Goal: Task Accomplishment & Management: Complete application form

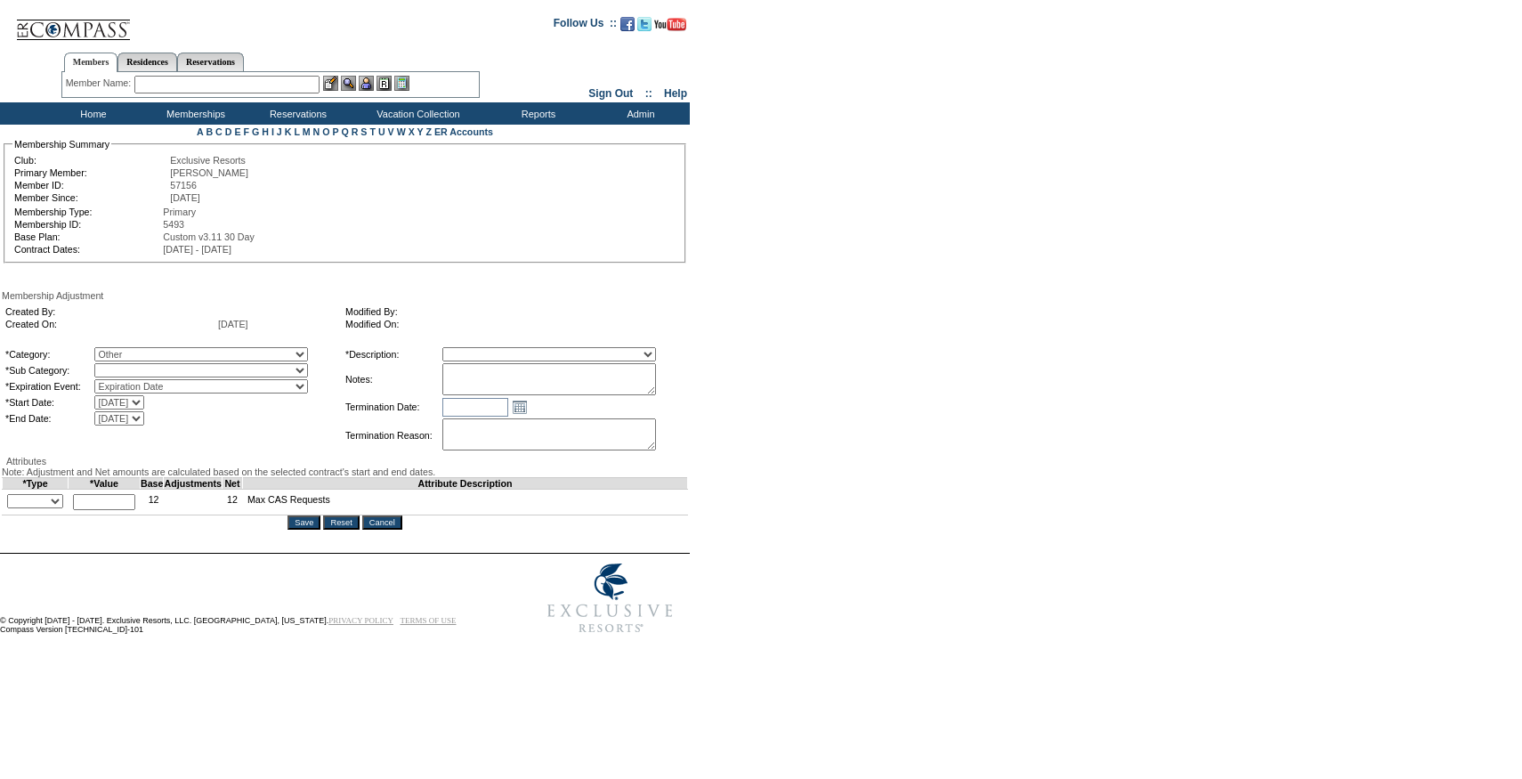
click at [545, 358] on select "Membership/Transfer Fee Adjustment Membership Fee Adjustment Add-On Fee Adjustm…" at bounding box center [549, 354] width 214 height 14
select select "275"
click at [475, 350] on select "Membership/Transfer Fee Adjustment Membership Fee Adjustment Add-On Fee Adjustm…" at bounding box center [549, 354] width 214 height 14
click at [538, 395] on textarea at bounding box center [549, 379] width 214 height 32
type textarea "Per [PERSON_NAME] case [DATE], adding 2 CWLs."
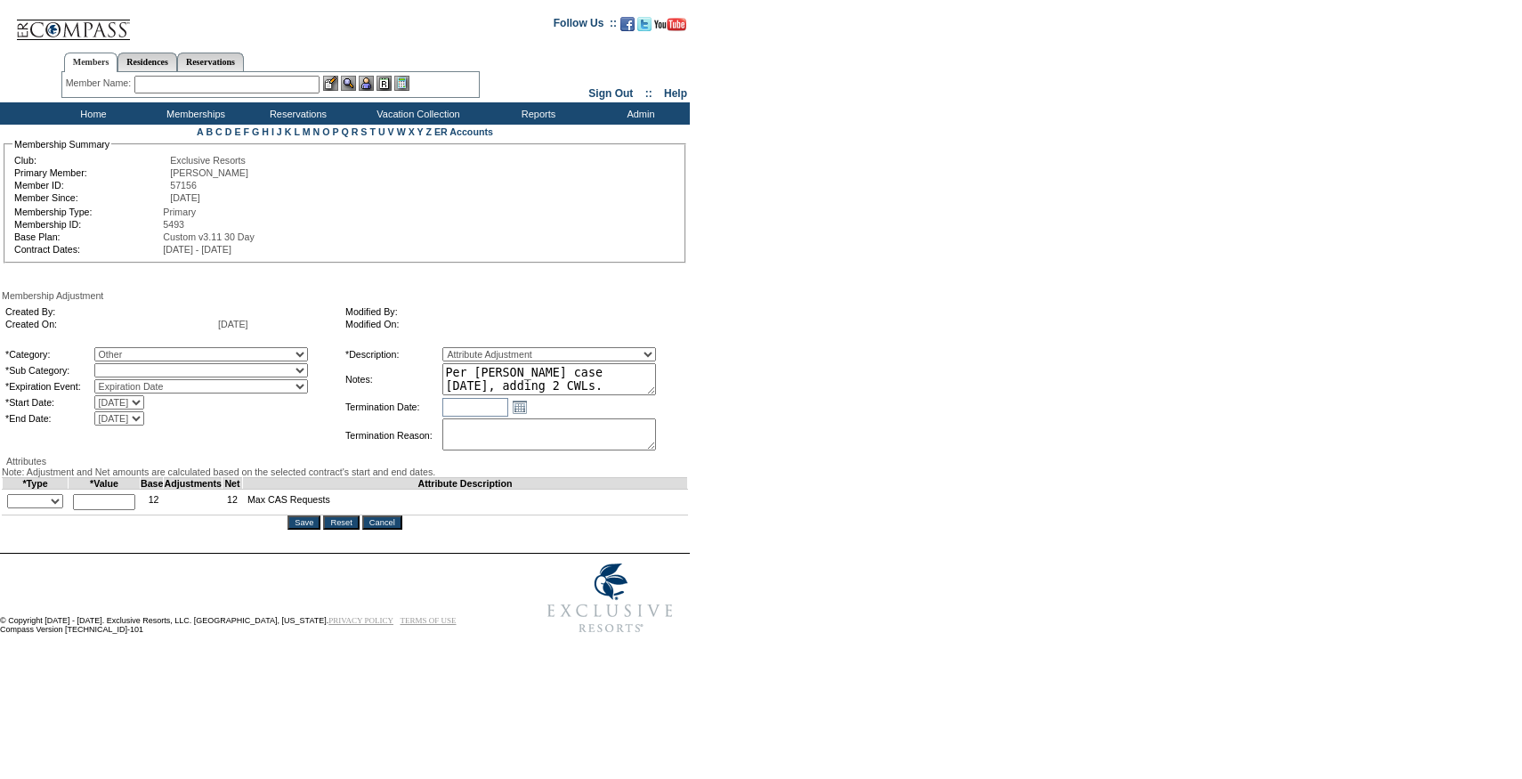
click at [155, 368] on select "Miscellaneous Adjustment" at bounding box center [201, 370] width 214 height 14
select select "179"
click at [131, 367] on select "Miscellaneous Adjustment" at bounding box center [201, 370] width 214 height 14
click at [28, 508] on select "Override + -" at bounding box center [35, 501] width 56 height 14
select select "1"
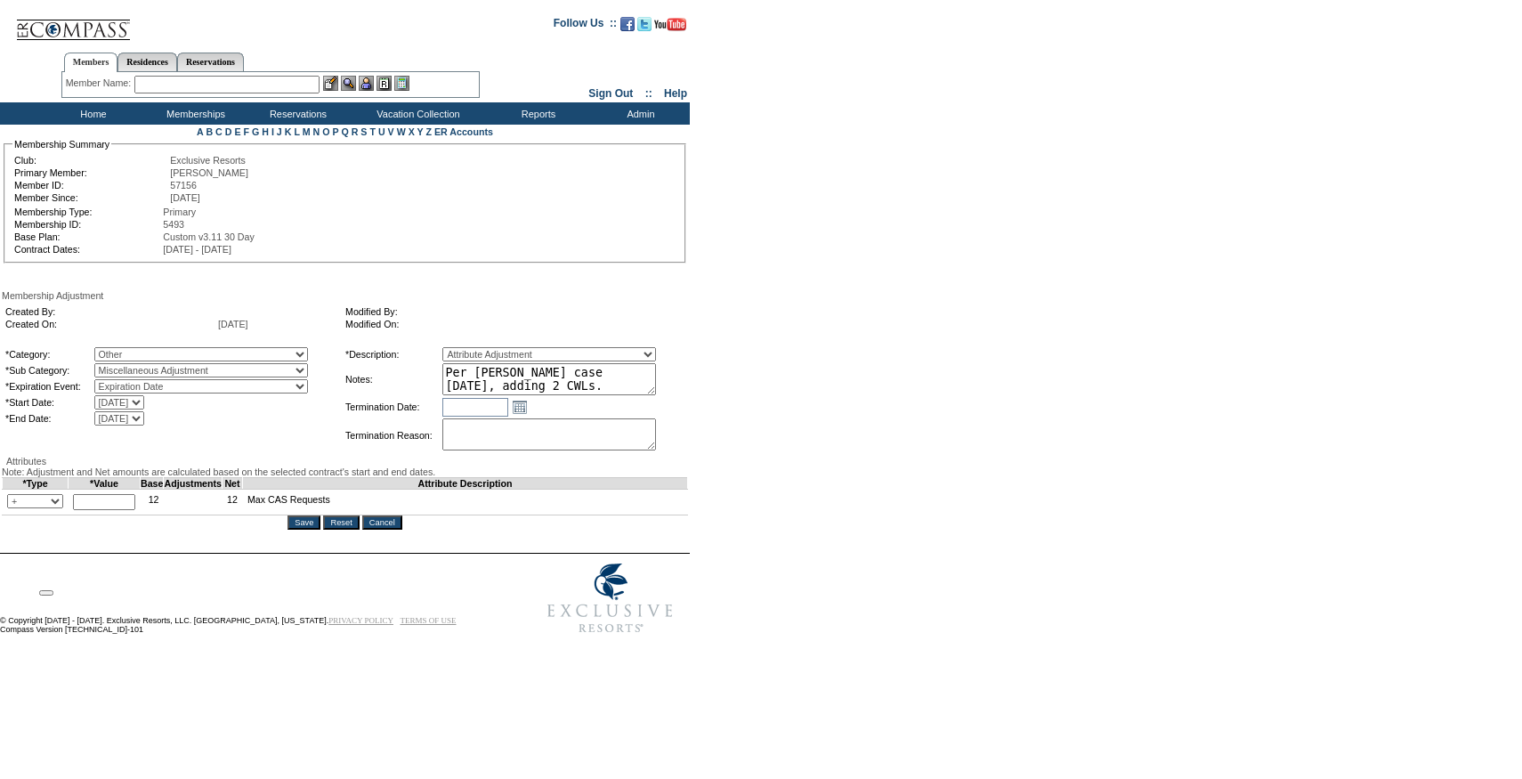
click at [12, 508] on select "Override + -" at bounding box center [35, 501] width 56 height 14
click at [111, 510] on input "text" at bounding box center [104, 502] width 62 height 16
type input "2"
click at [153, 634] on form "Follow Us ::" at bounding box center [757, 323] width 1515 height 638
click at [585, 377] on textarea "Per [PERSON_NAME] case [DATE], adding 2 CWLs." at bounding box center [549, 379] width 214 height 32
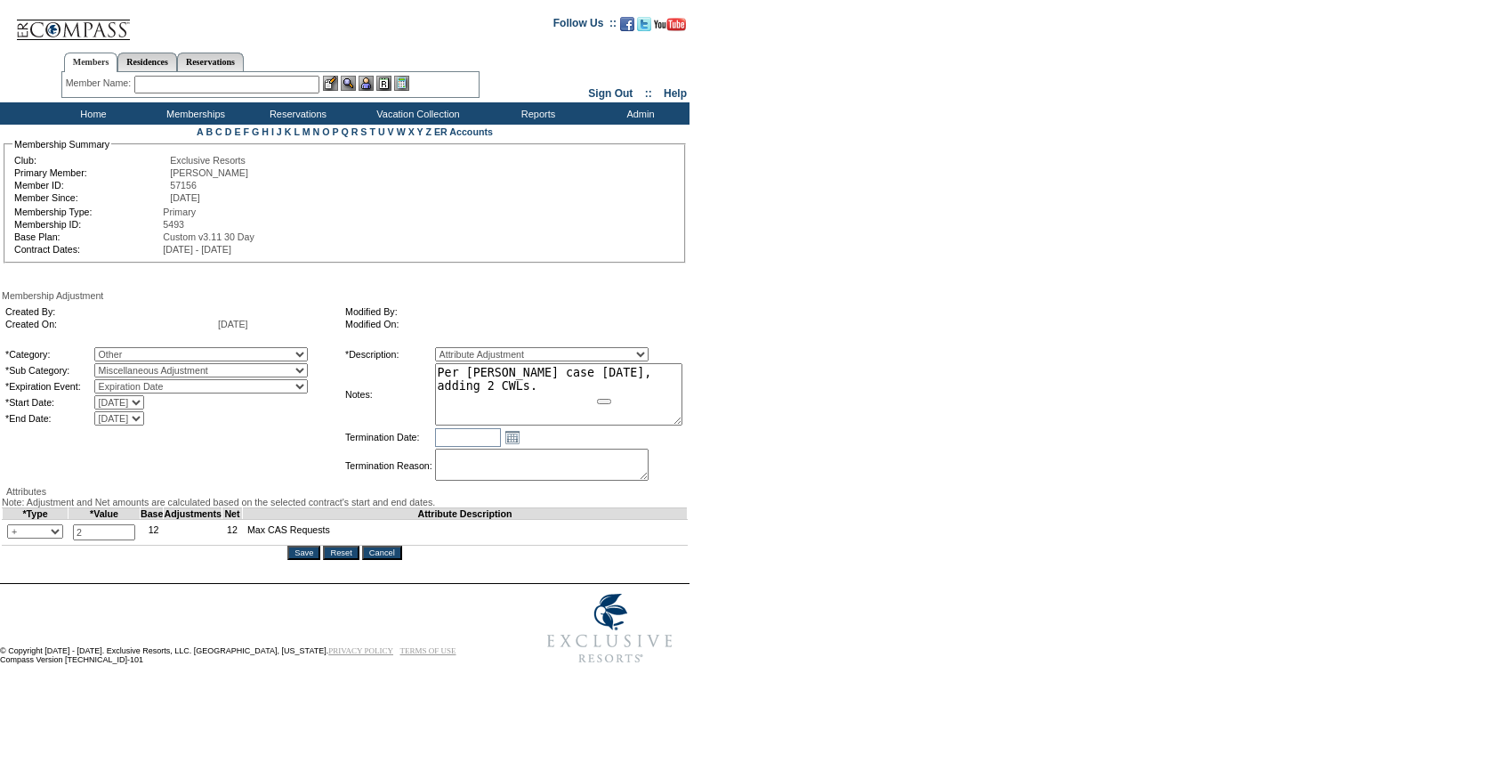
drag, startPoint x: 677, startPoint y: 392, endPoint x: 716, endPoint y: 416, distance: 45.9
click at [716, 416] on form "Follow Us ::" at bounding box center [751, 338] width 1502 height 668
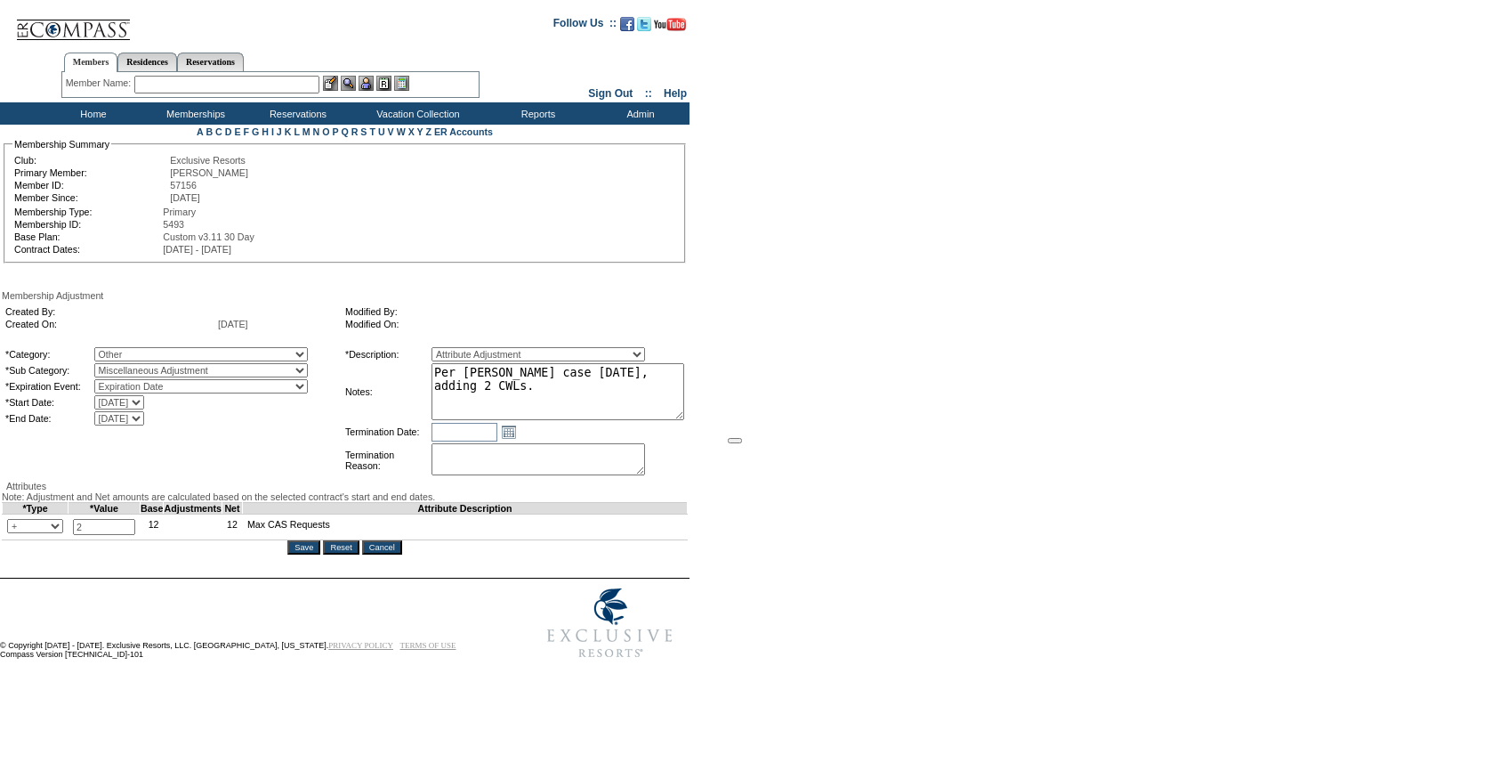
click at [785, 381] on form "Follow Us ::" at bounding box center [751, 335] width 1502 height 663
click at [311, 554] on input "Save" at bounding box center [303, 547] width 33 height 14
